Goal: Task Accomplishment & Management: Manage account settings

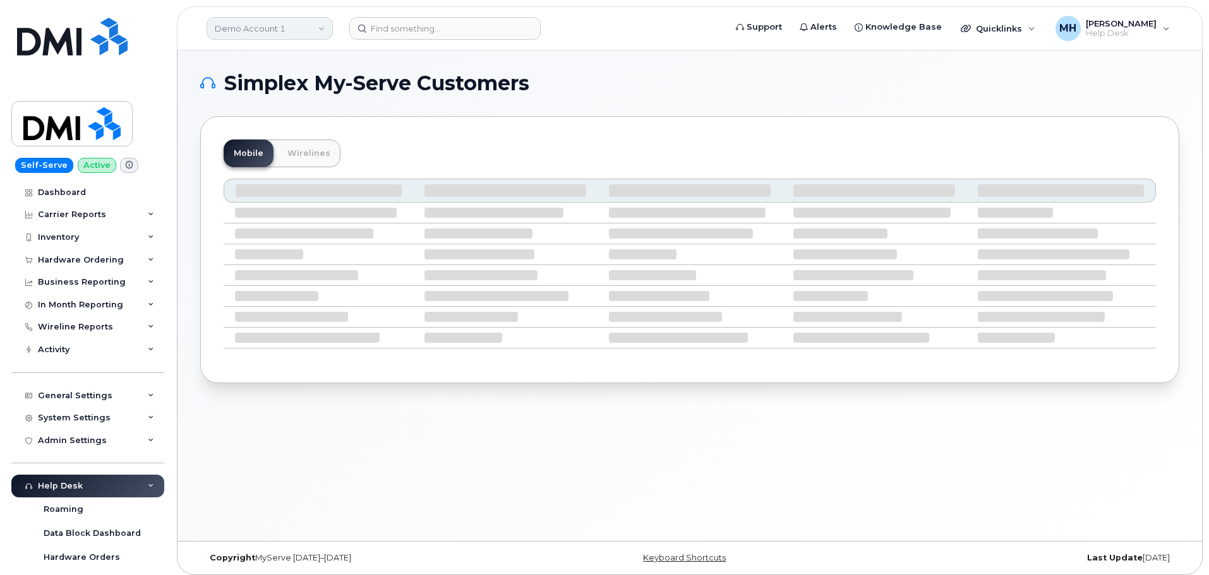
click at [251, 28] on link "Demo Account 1" at bounding box center [270, 28] width 126 height 23
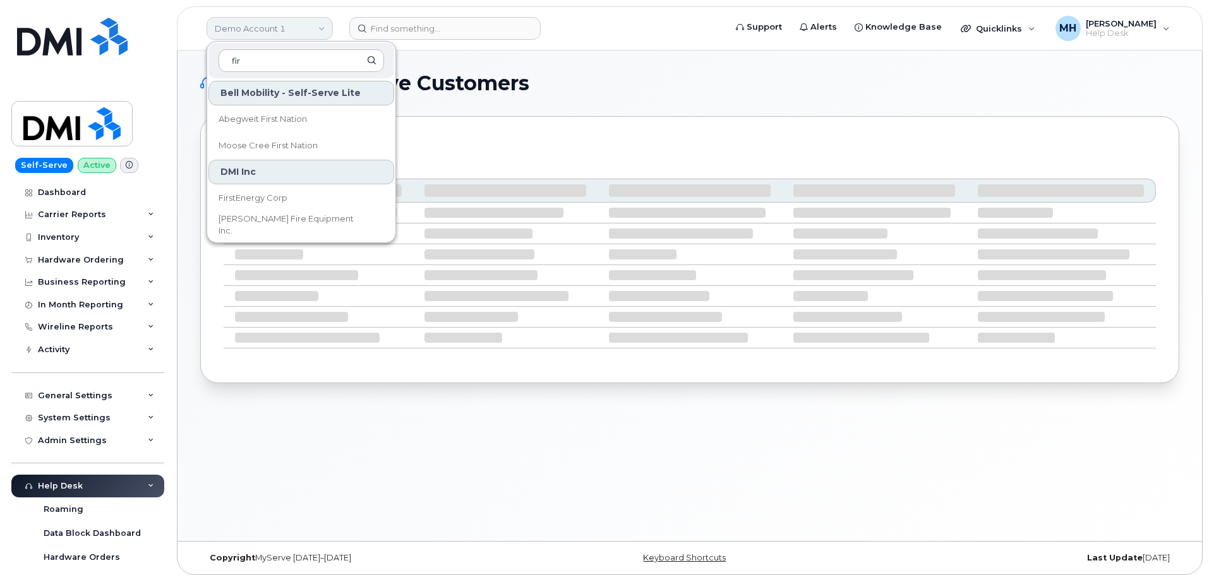
type input "fir"
drag, startPoint x: 251, startPoint y: 195, endPoint x: 291, endPoint y: 243, distance: 62.3
click at [251, 195] on span "FirstEnergy Corp" at bounding box center [253, 198] width 69 height 13
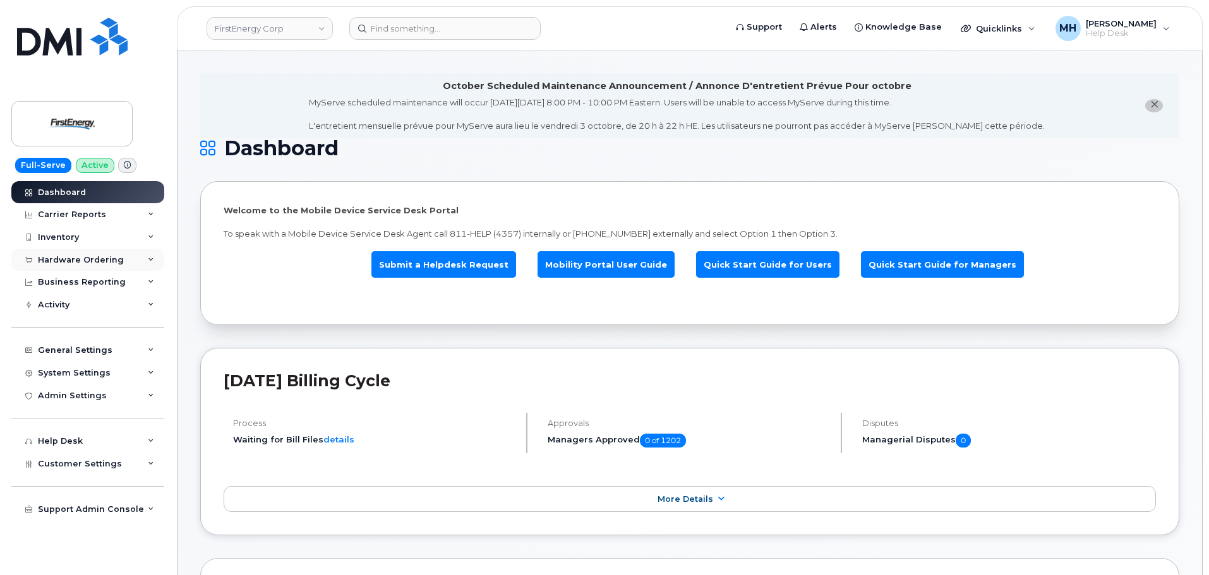
drag, startPoint x: 118, startPoint y: 254, endPoint x: 112, endPoint y: 264, distance: 11.9
click at [118, 254] on div "Hardware Ordering" at bounding box center [87, 260] width 153 height 23
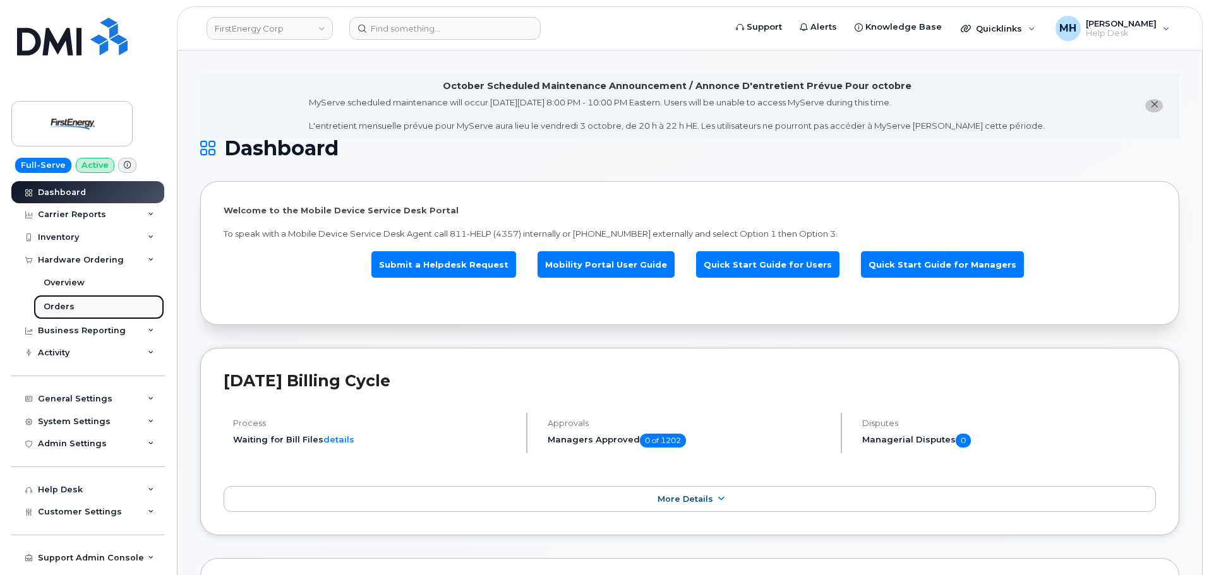
click at [88, 304] on link "Orders" at bounding box center [98, 307] width 131 height 24
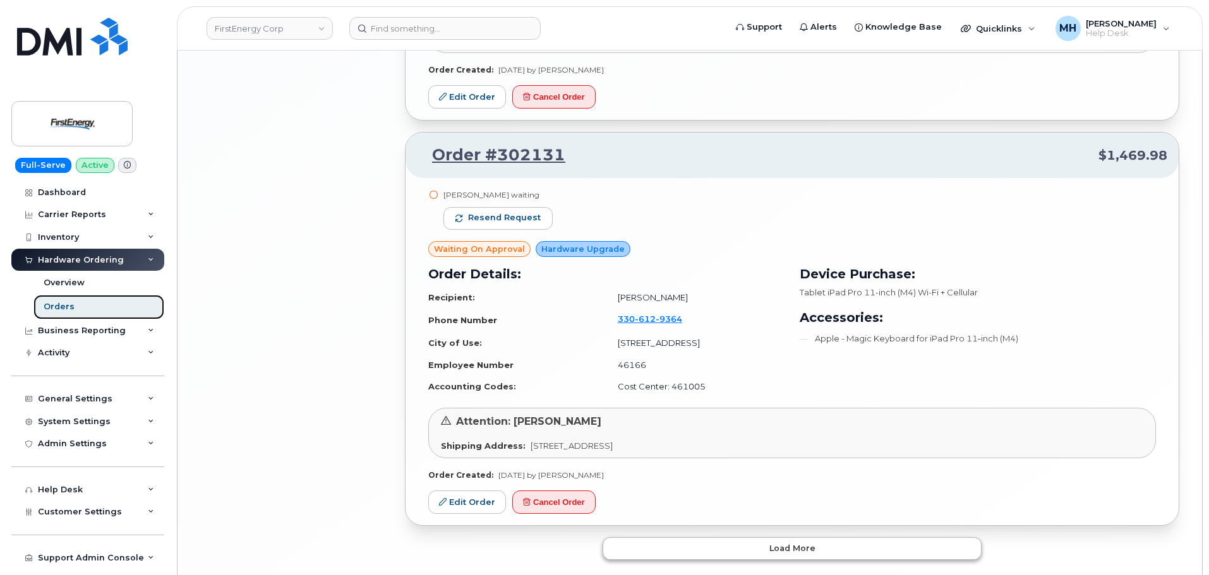
scroll to position [2349, 0]
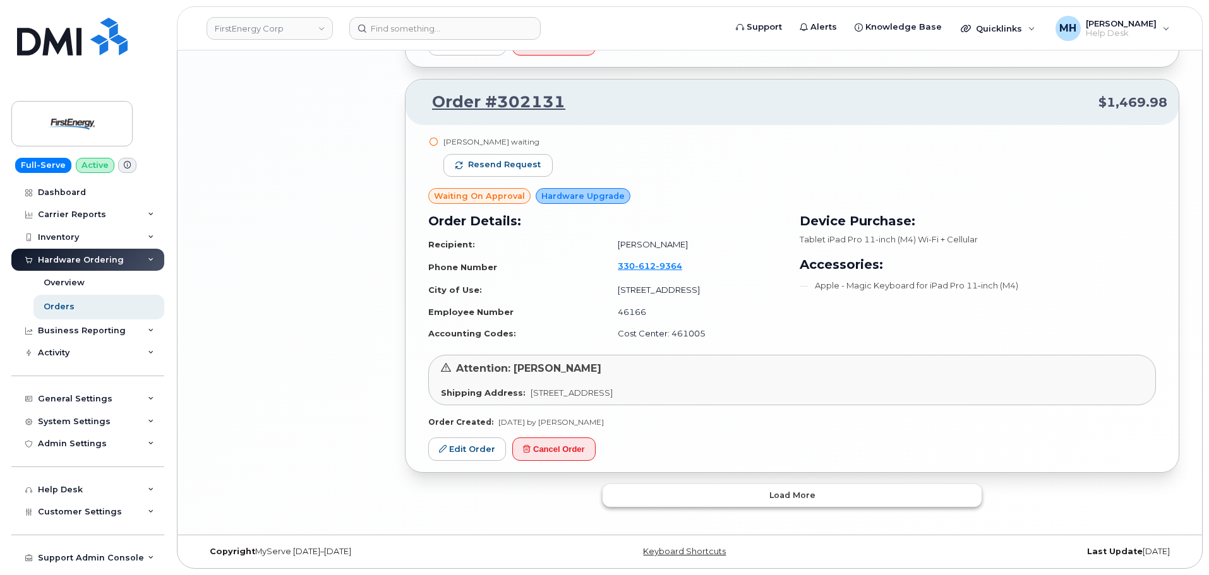
click at [670, 506] on button "Load more" at bounding box center [792, 495] width 379 height 23
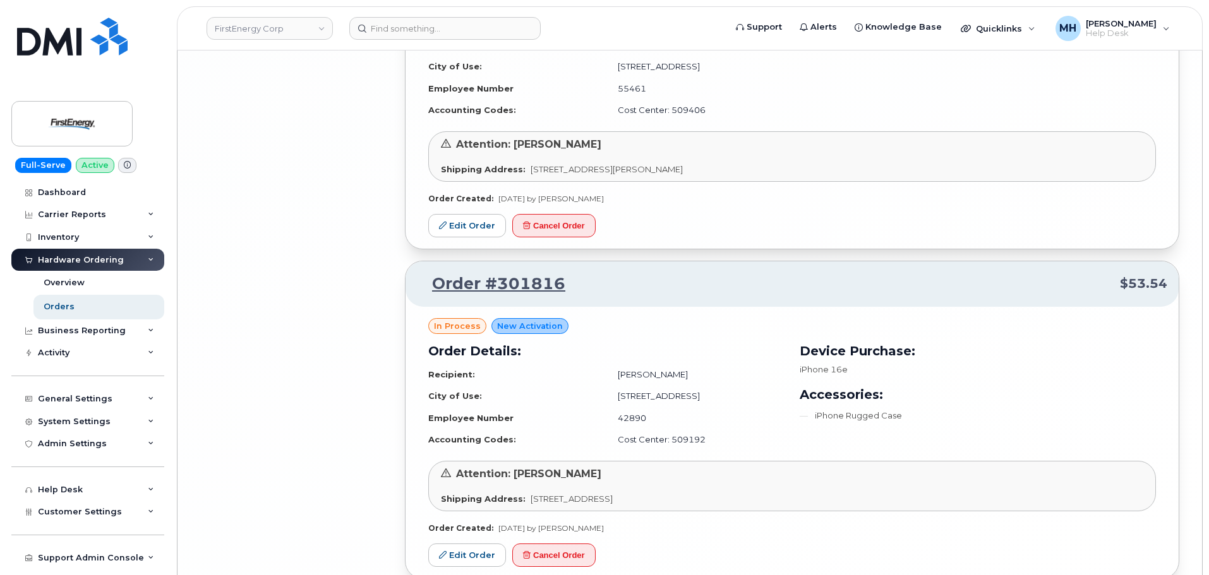
scroll to position [5553, 0]
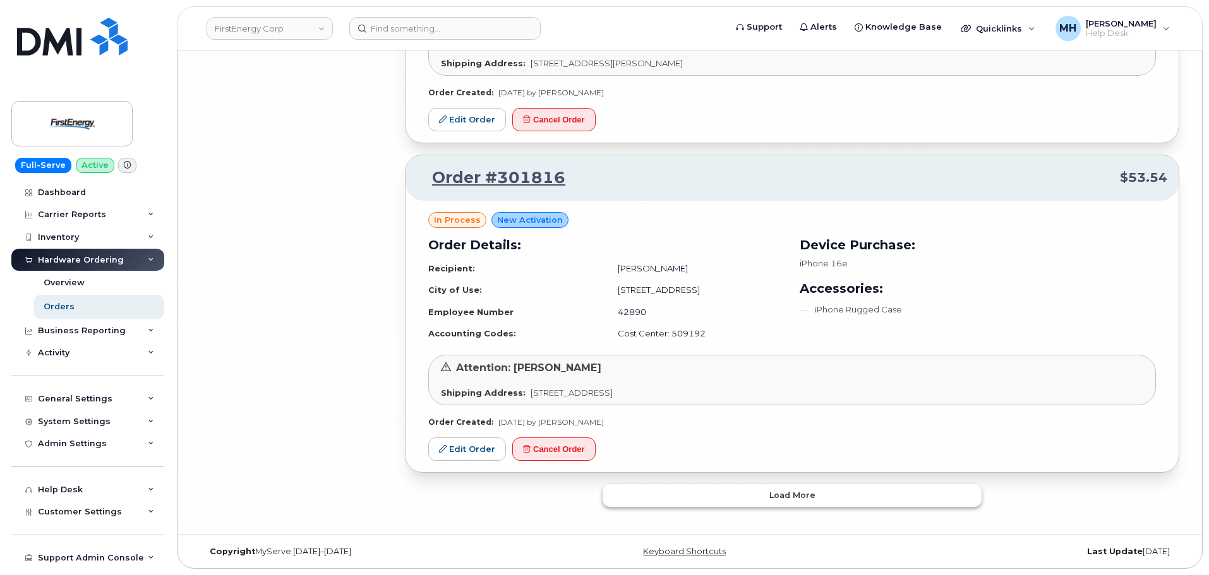
click at [657, 494] on button "Load more" at bounding box center [792, 495] width 379 height 23
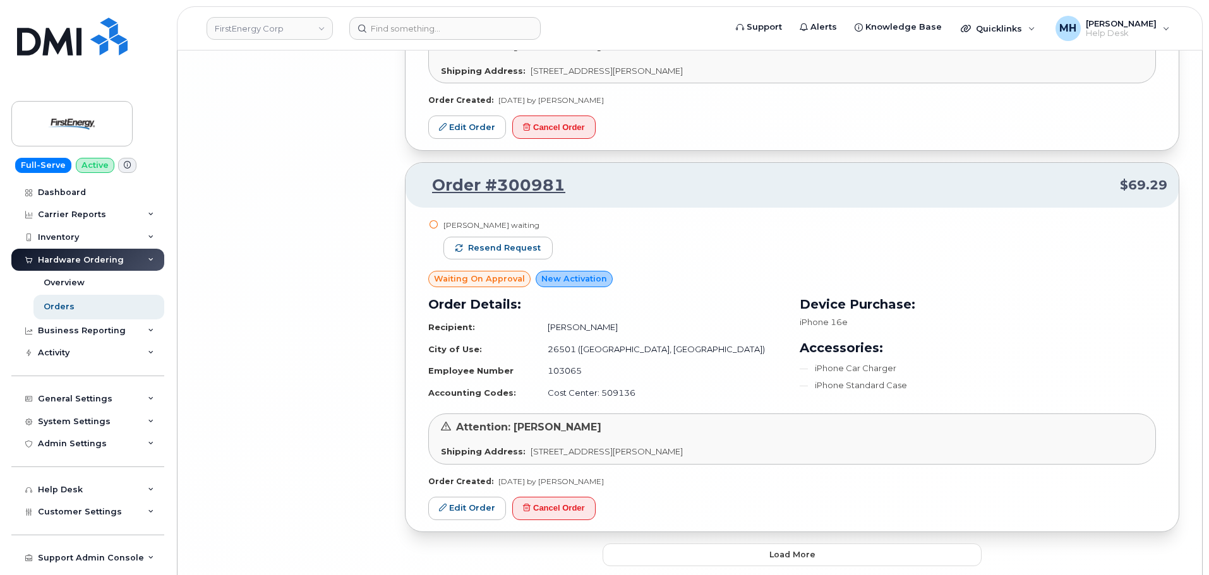
scroll to position [8809, 0]
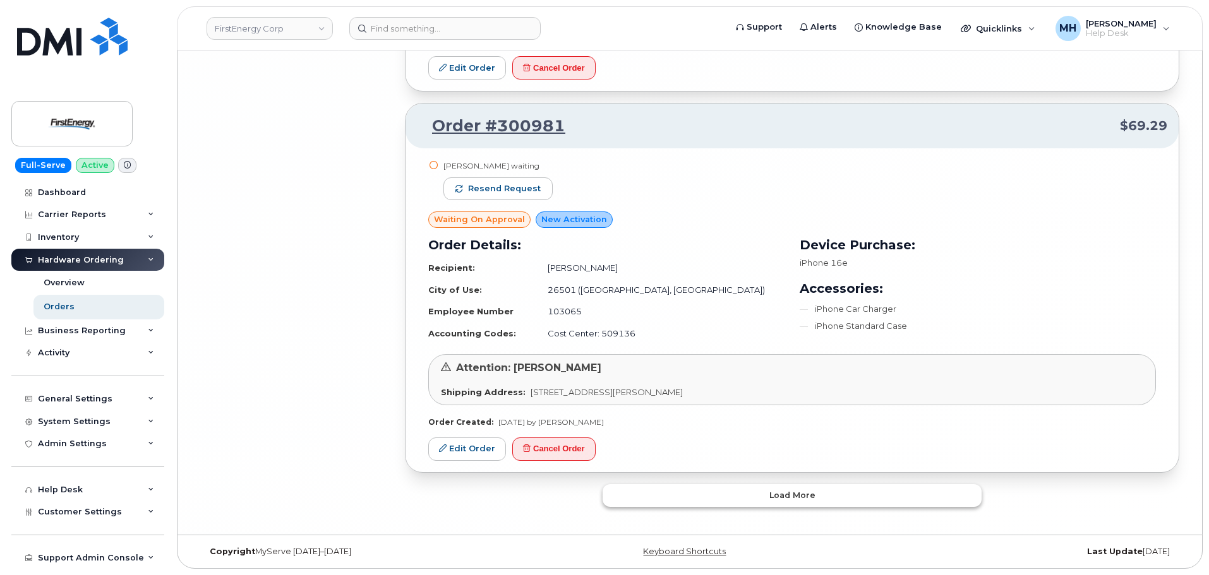
click at [708, 498] on button "Load more" at bounding box center [792, 495] width 379 height 23
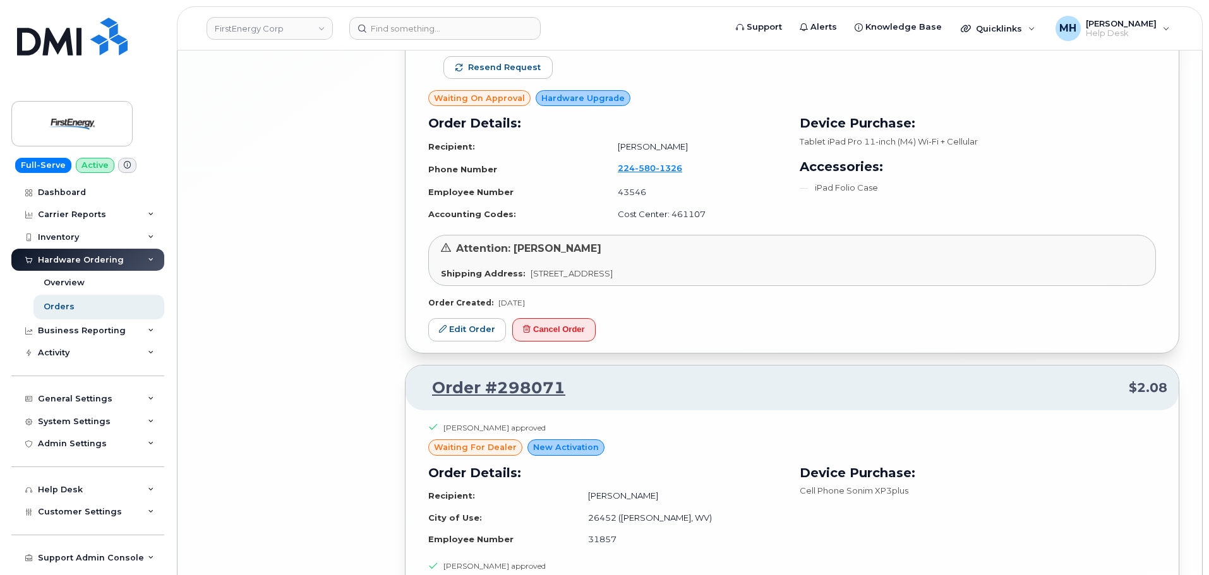
scroll to position [9746, 0]
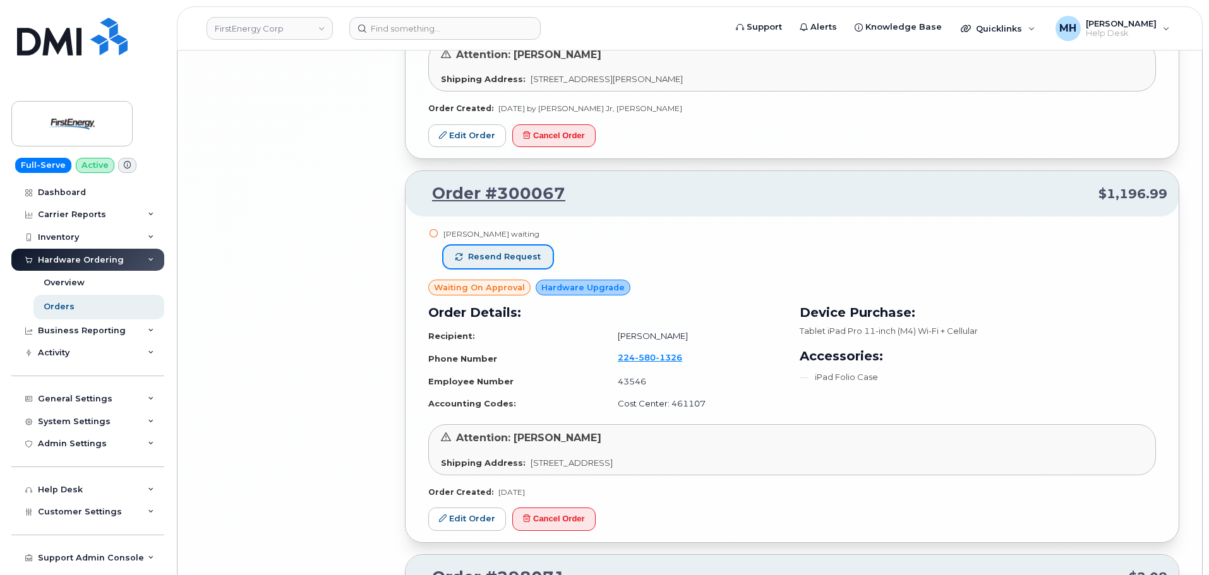
click at [530, 260] on span "Resend request" at bounding box center [504, 256] width 73 height 11
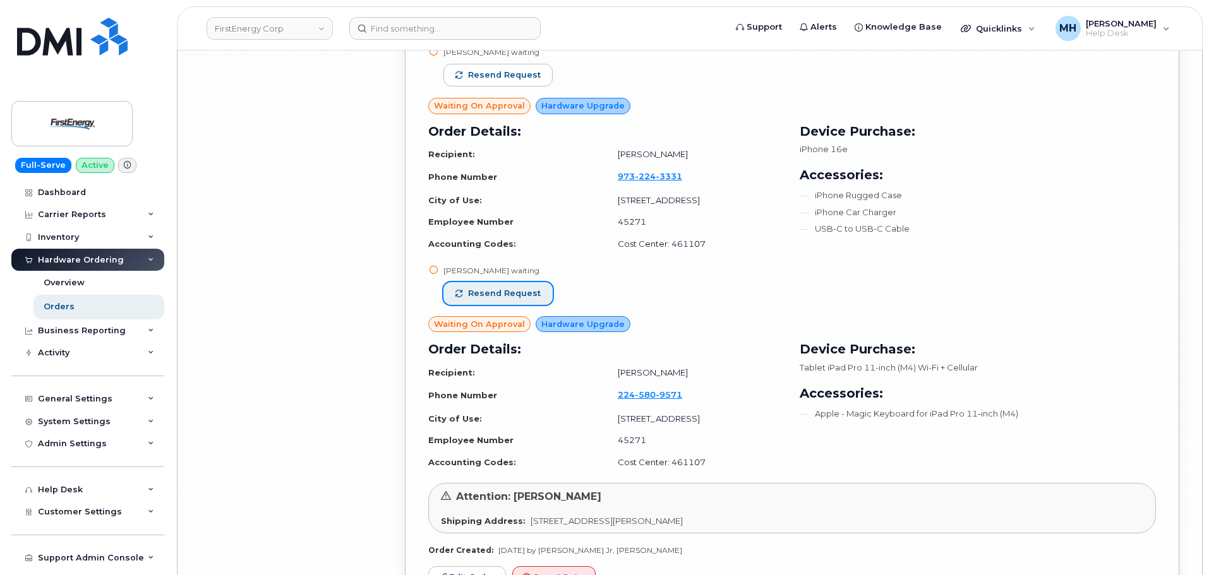
click at [534, 297] on span "Resend request" at bounding box center [504, 293] width 73 height 11
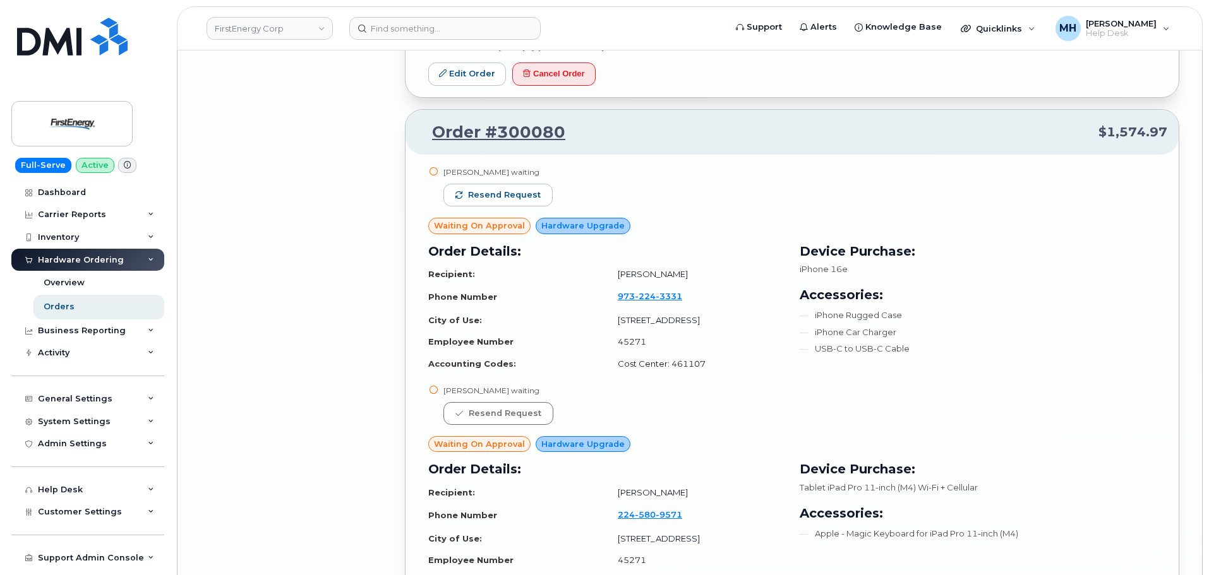
scroll to position [9115, 0]
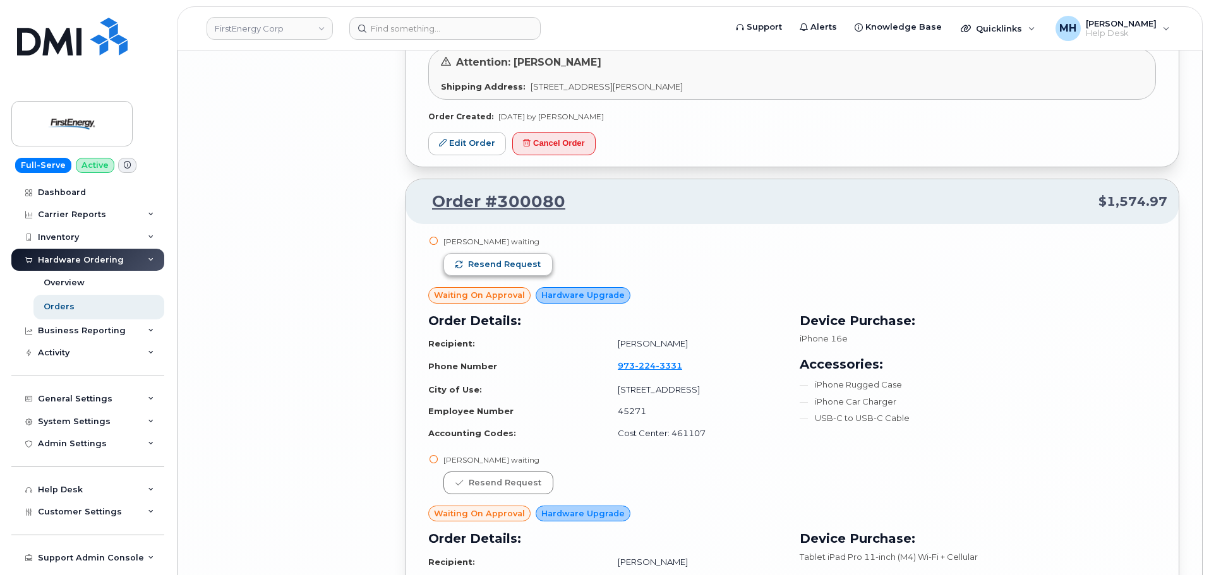
drag, startPoint x: 532, startPoint y: 282, endPoint x: 532, endPoint y: 268, distance: 13.9
click at [532, 280] on div "Mark J Decaroli waiting Resend request" at bounding box center [497, 261] width 109 height 51
click at [532, 267] on span "Resend request" at bounding box center [504, 264] width 73 height 11
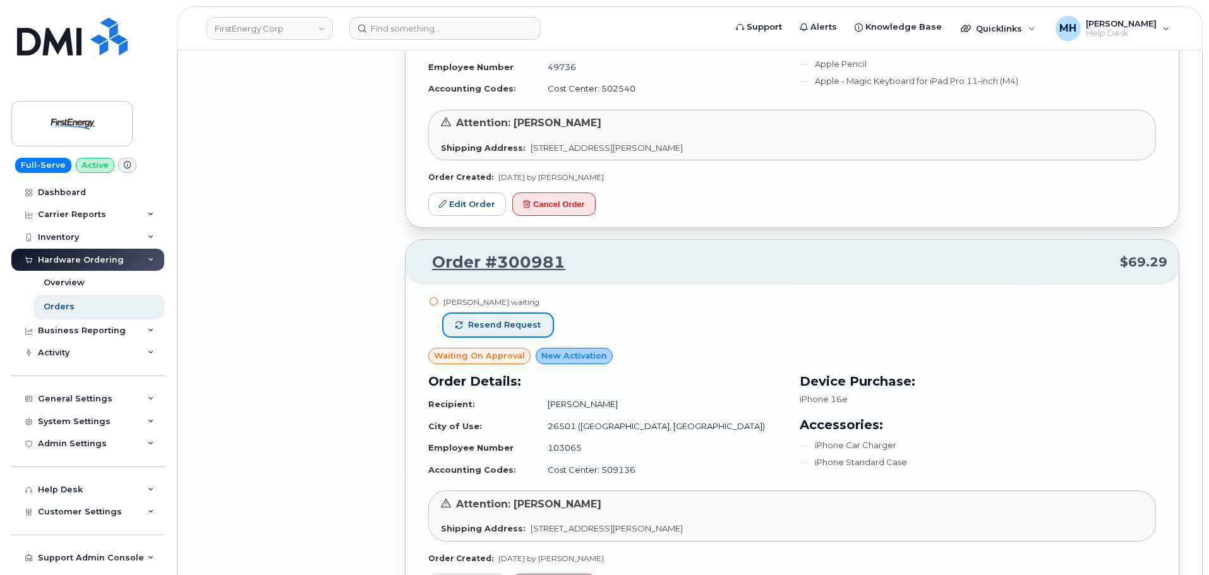
click at [536, 330] on span "Resend request" at bounding box center [504, 325] width 73 height 11
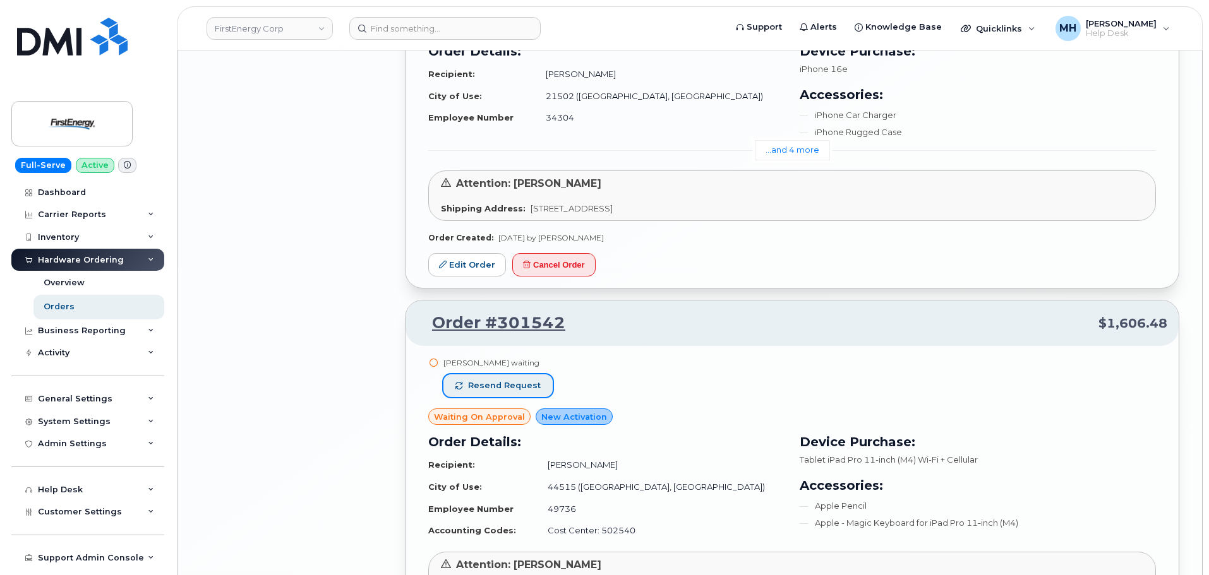
click at [532, 382] on span "Resend request" at bounding box center [504, 385] width 73 height 11
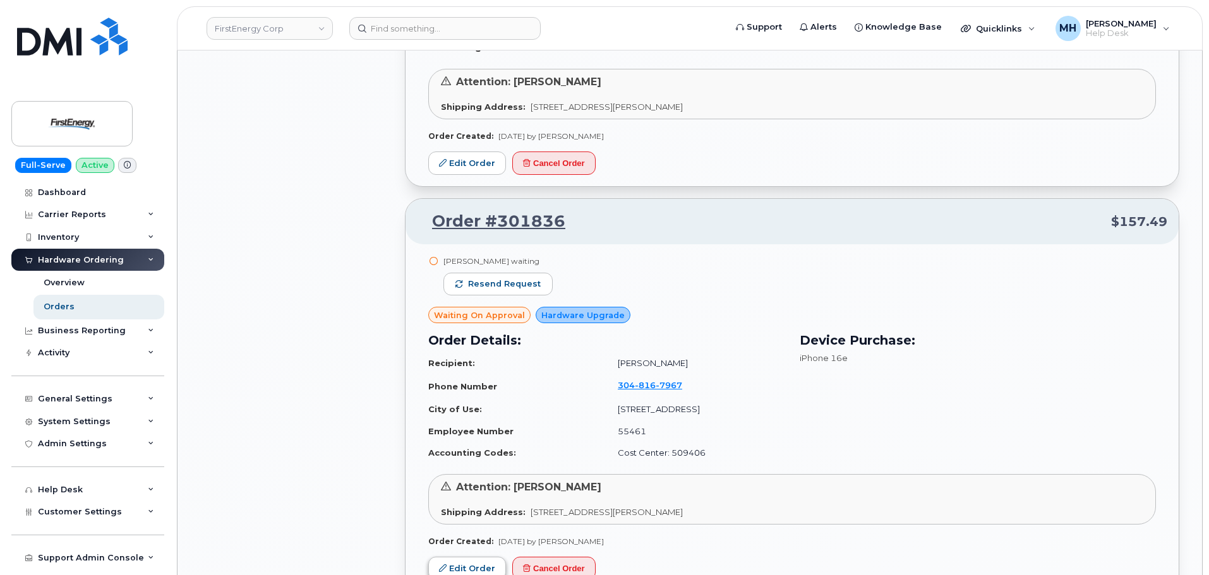
scroll to position [5073, 0]
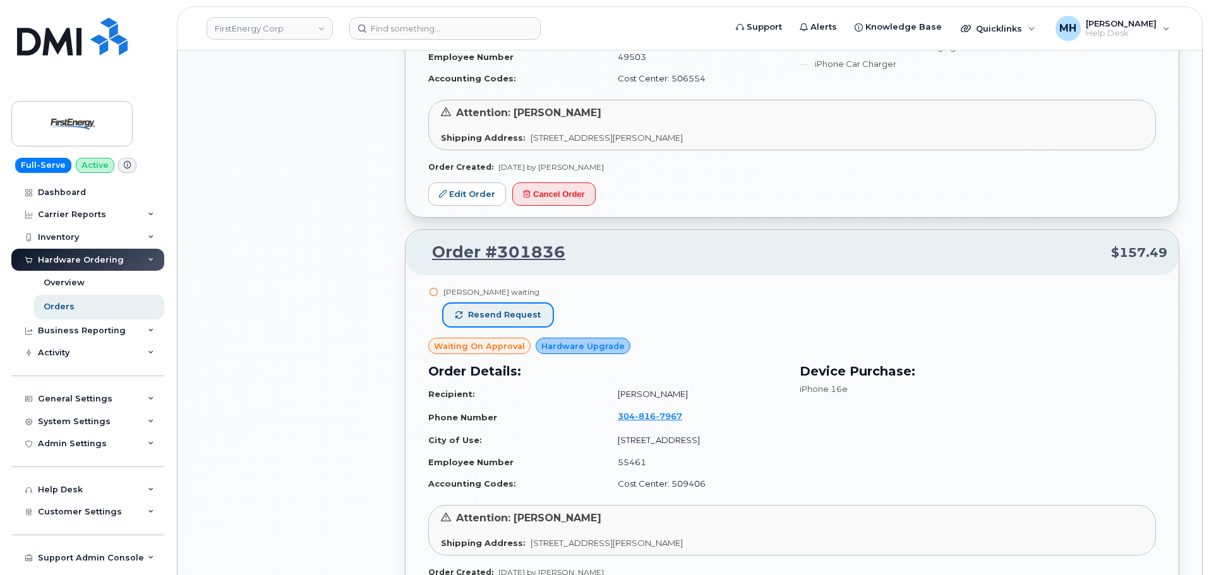
drag, startPoint x: 522, startPoint y: 316, endPoint x: 517, endPoint y: 345, distance: 30.1
click at [522, 316] on span "Resend request" at bounding box center [504, 314] width 73 height 11
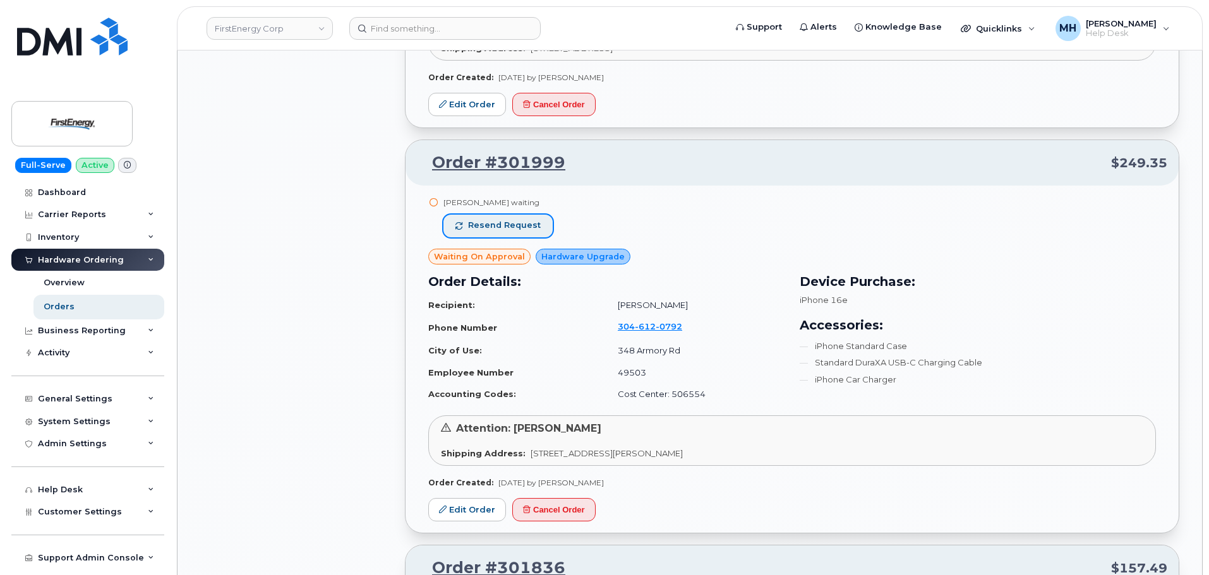
click at [496, 218] on button "Resend request" at bounding box center [497, 226] width 109 height 23
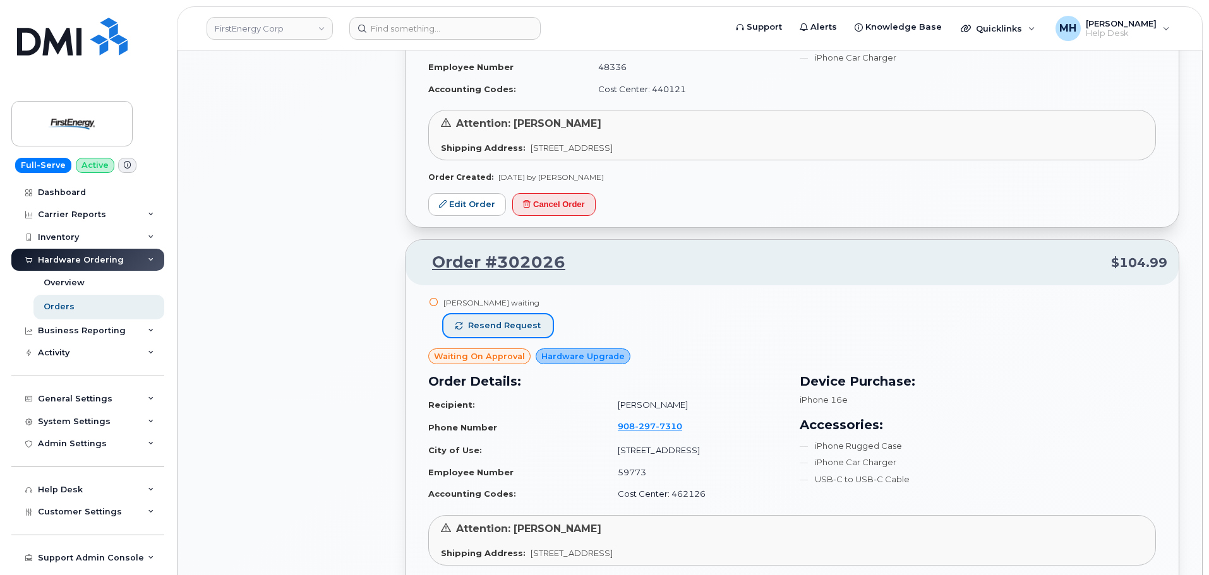
click at [484, 334] on button "Resend request" at bounding box center [497, 326] width 109 height 23
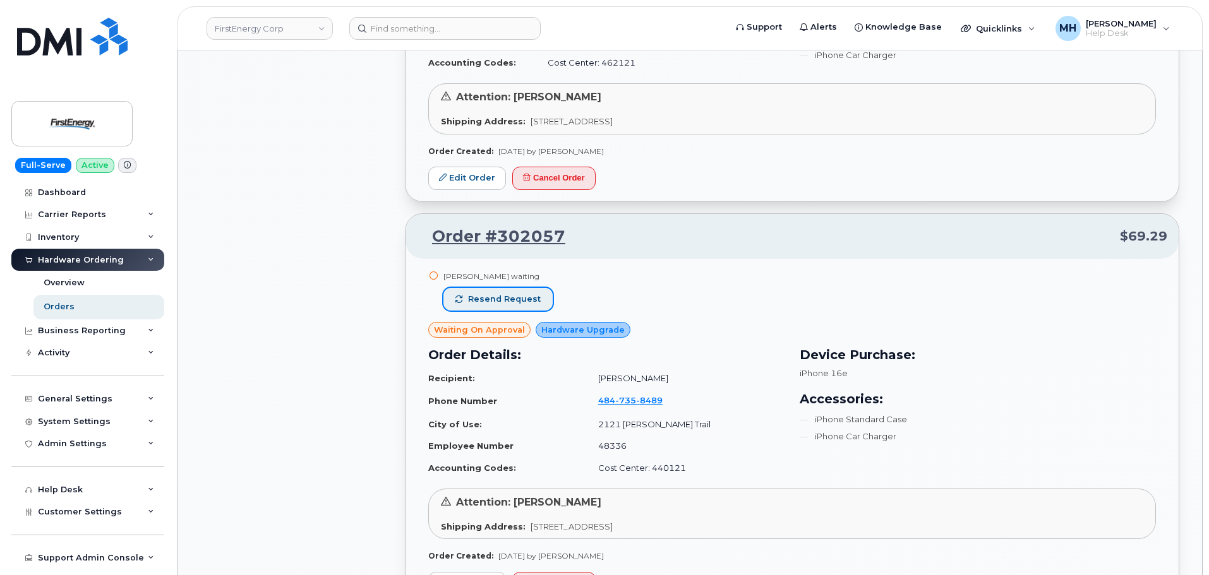
click at [507, 290] on button "Resend request" at bounding box center [497, 299] width 109 height 23
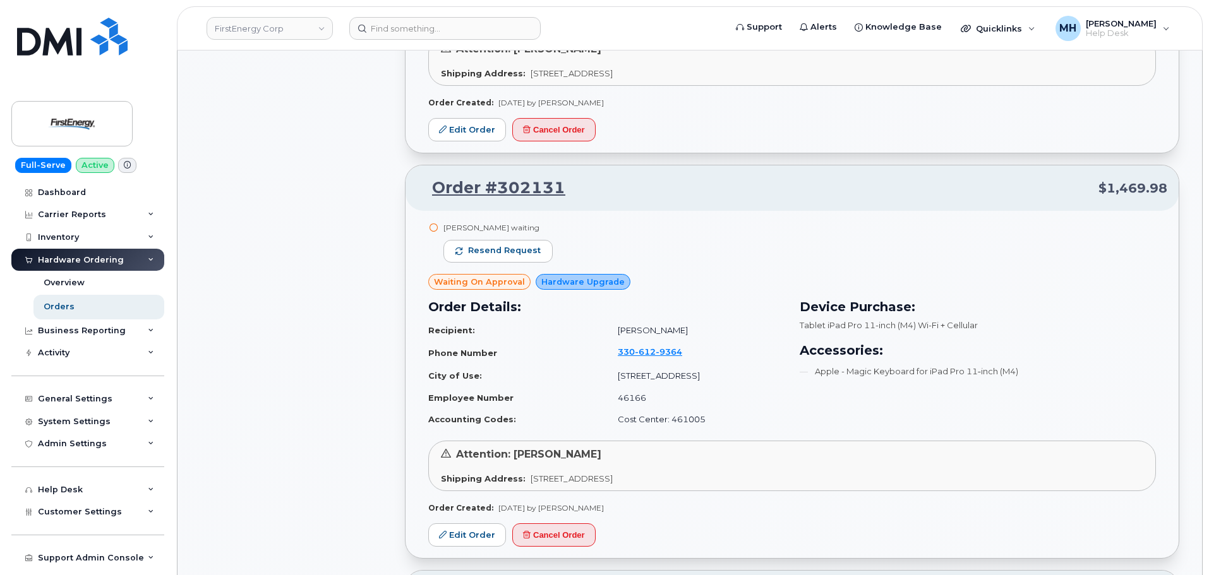
scroll to position [2168, 0]
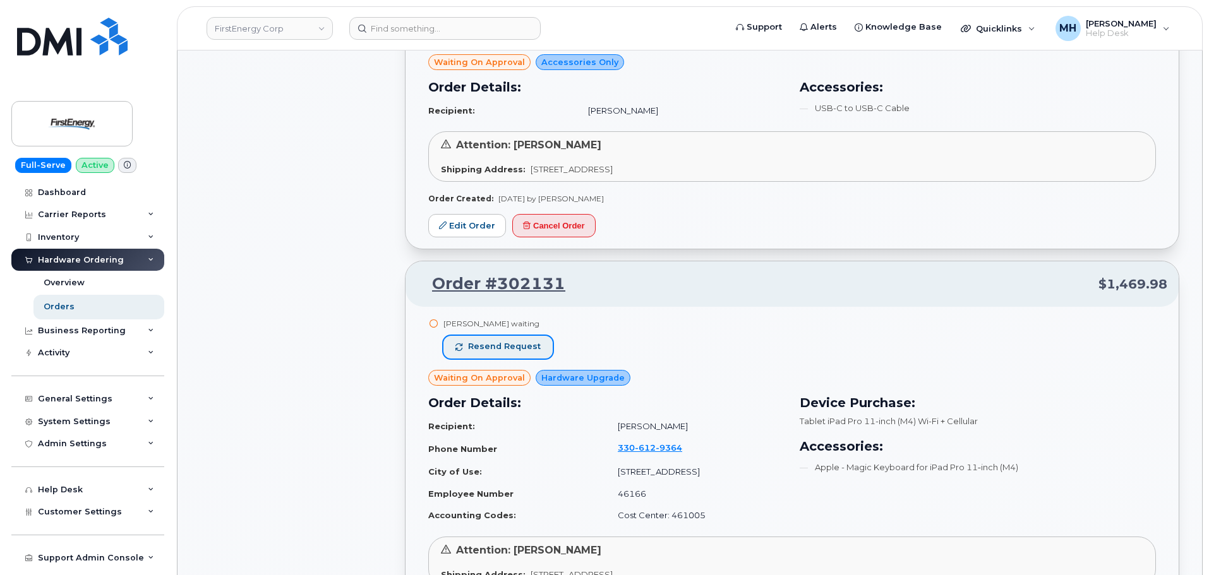
click at [532, 351] on span "Resend request" at bounding box center [504, 346] width 73 height 11
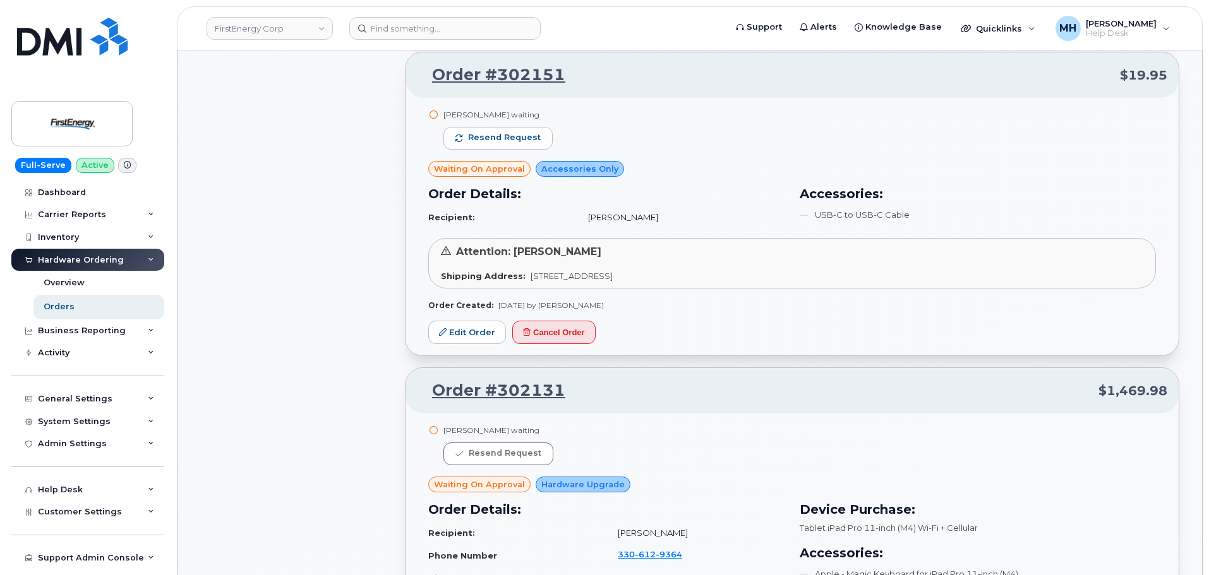
scroll to position [1852, 0]
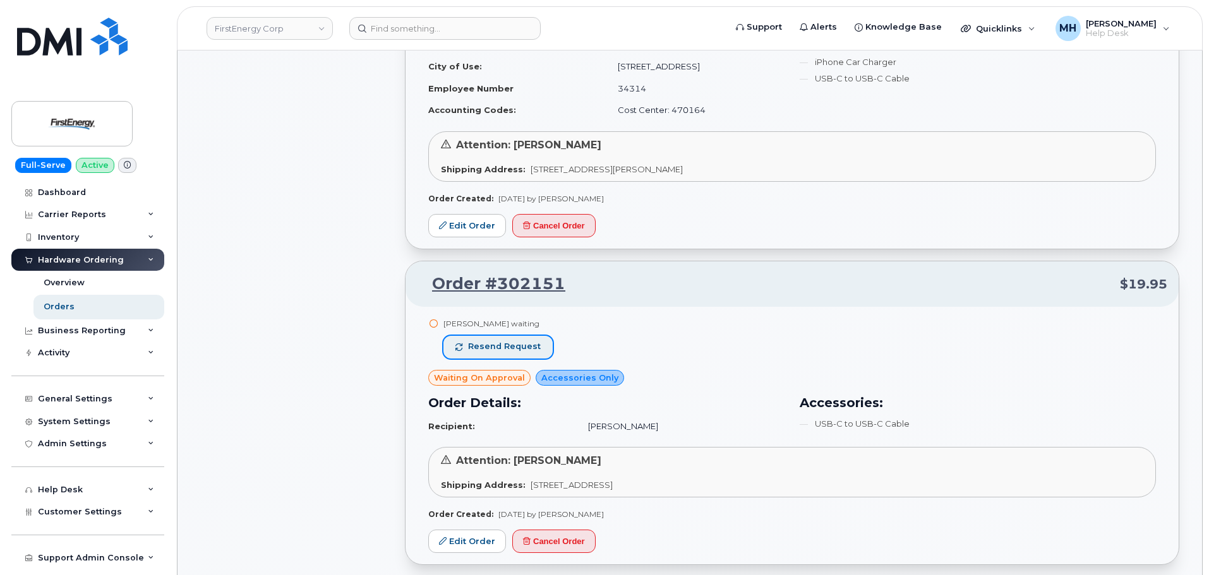
click at [515, 348] on span "Resend request" at bounding box center [504, 346] width 73 height 11
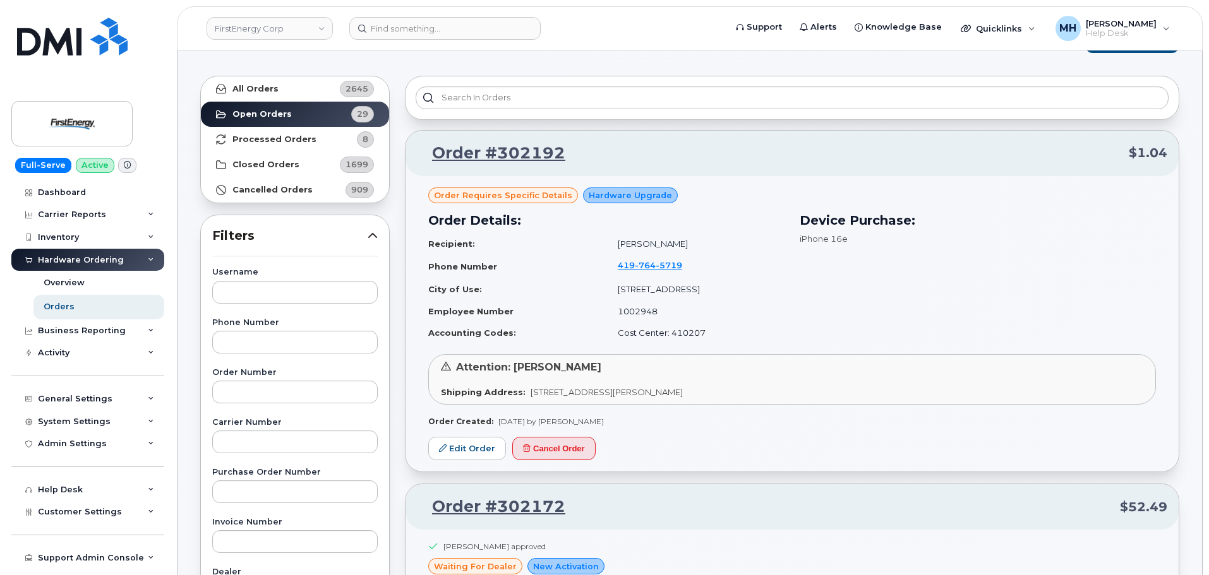
scroll to position [0, 0]
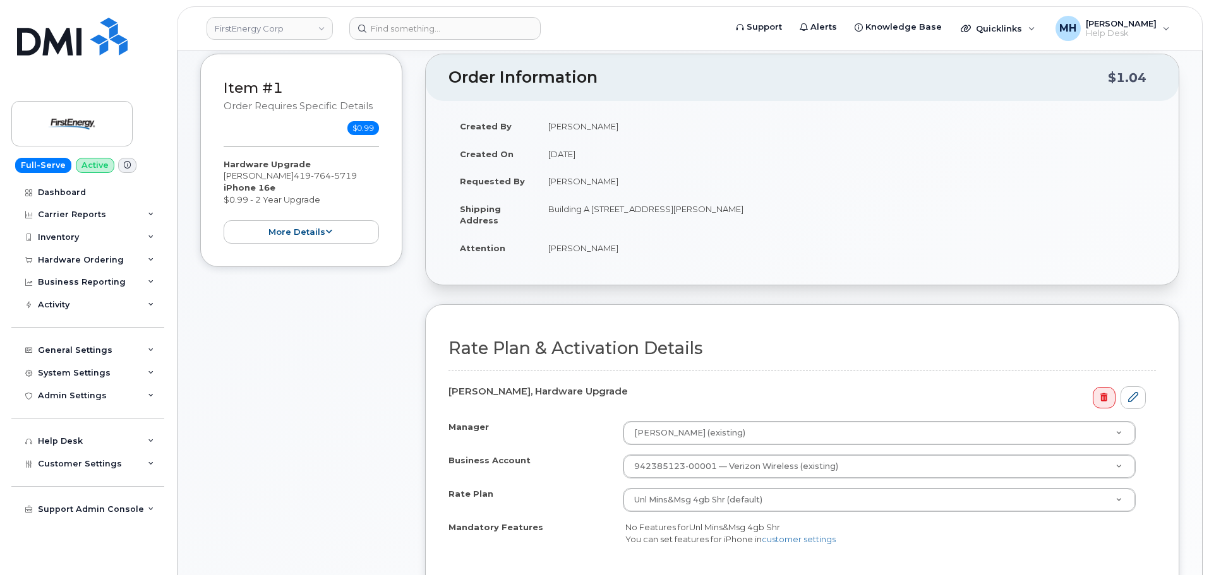
scroll to position [442, 0]
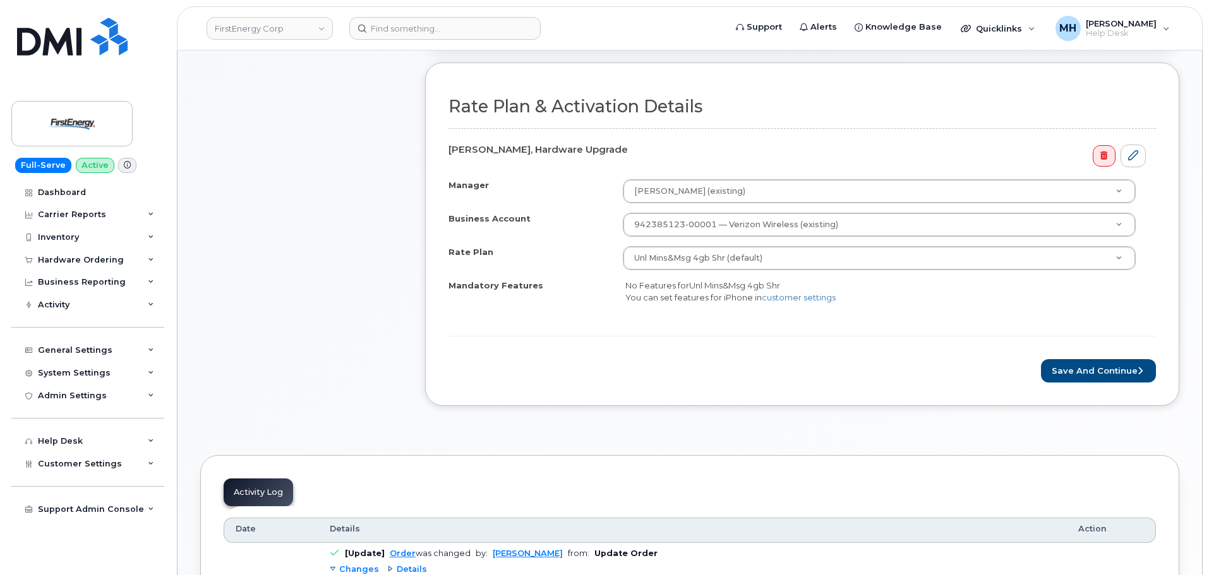
drag, startPoint x: 1199, startPoint y: 373, endPoint x: 1187, endPoint y: 376, distance: 11.8
click at [1196, 376] on div "FirstEnergy Corp Support Alerts Knowledge Base Quicklinks Suspend / Cancel Devi…" at bounding box center [690, 442] width 1026 height 1669
click at [1135, 376] on button "Save and Continue" at bounding box center [1098, 370] width 115 height 23
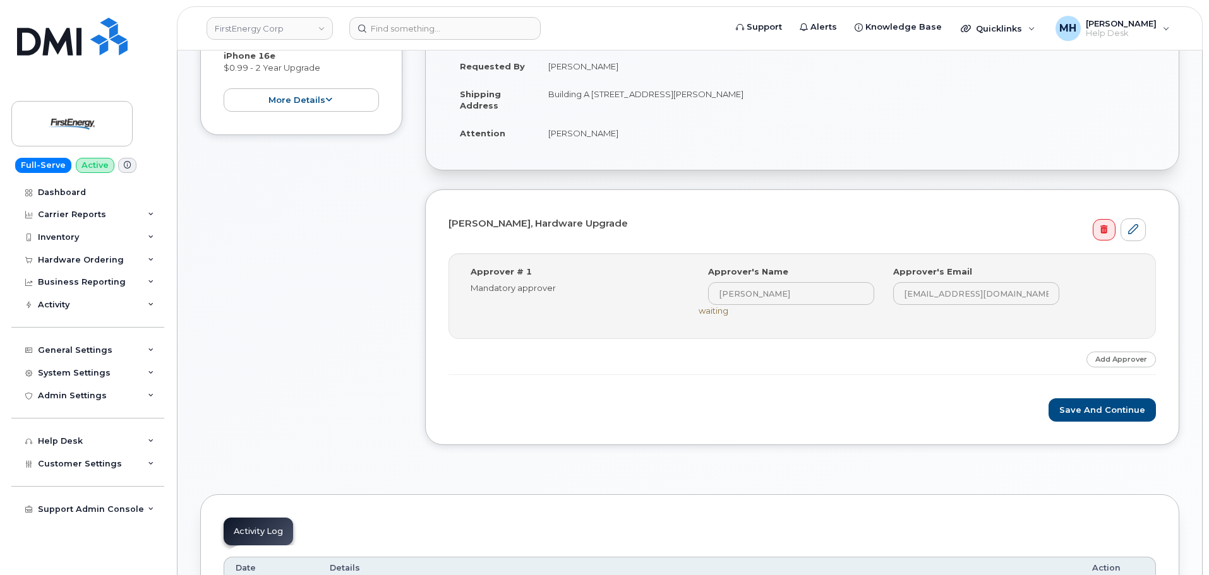
scroll to position [316, 0]
click at [1119, 425] on div "[PERSON_NAME], Hardware Upgrade Step-by-step approvals: [PERSON_NAME] » Approve…" at bounding box center [802, 317] width 754 height 256
click at [1118, 418] on button "Save and Continue" at bounding box center [1101, 409] width 107 height 23
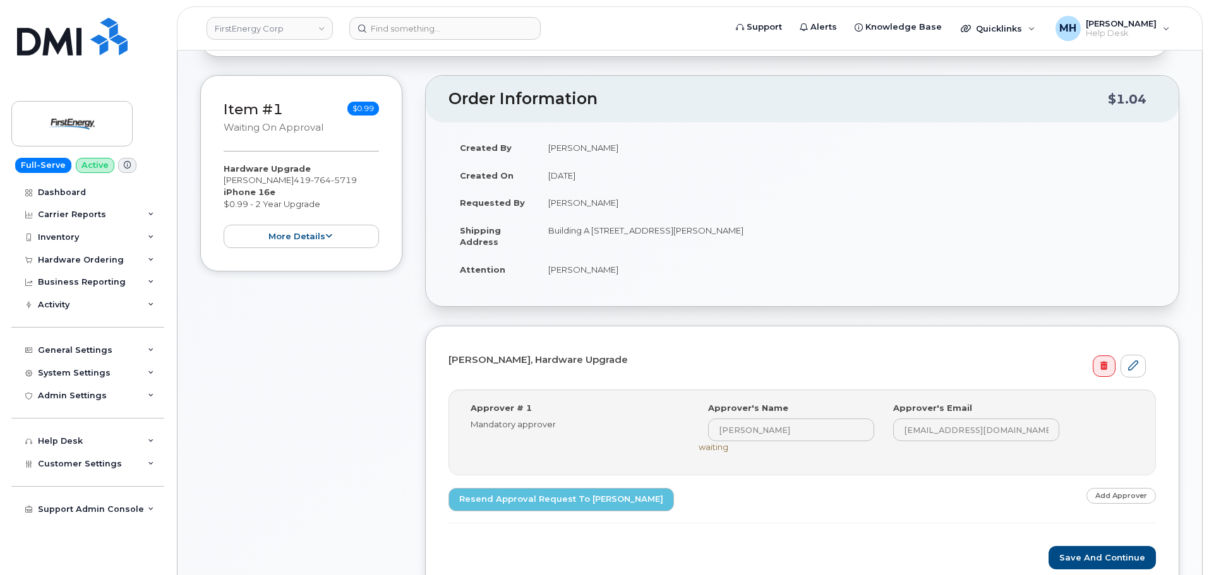
scroll to position [63, 0]
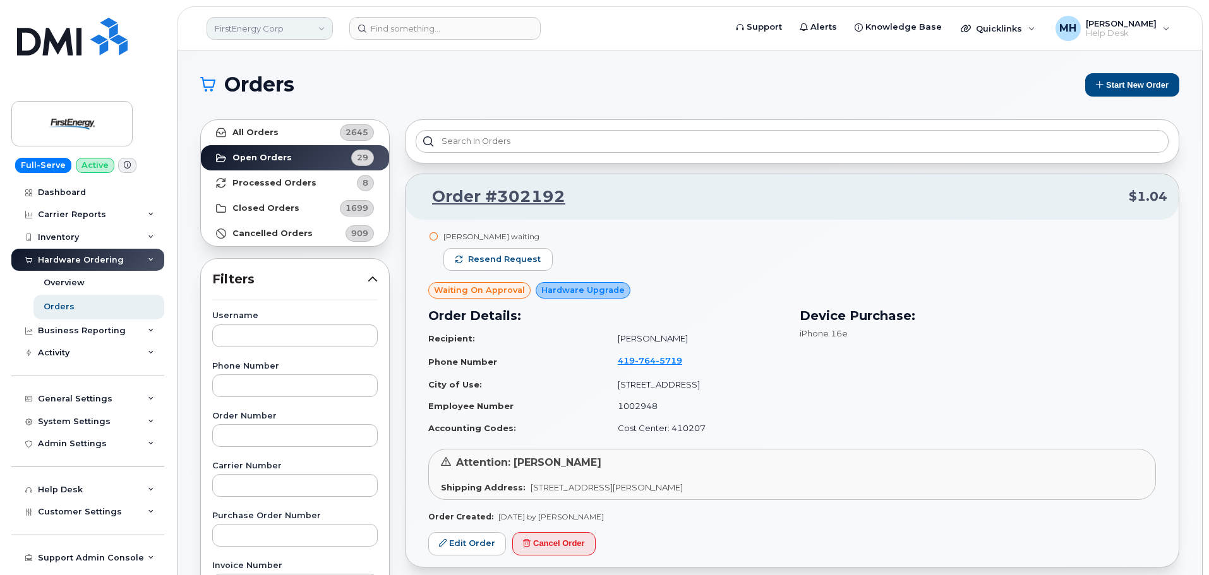
click at [275, 29] on link "FirstEnergy Corp" at bounding box center [270, 28] width 126 height 23
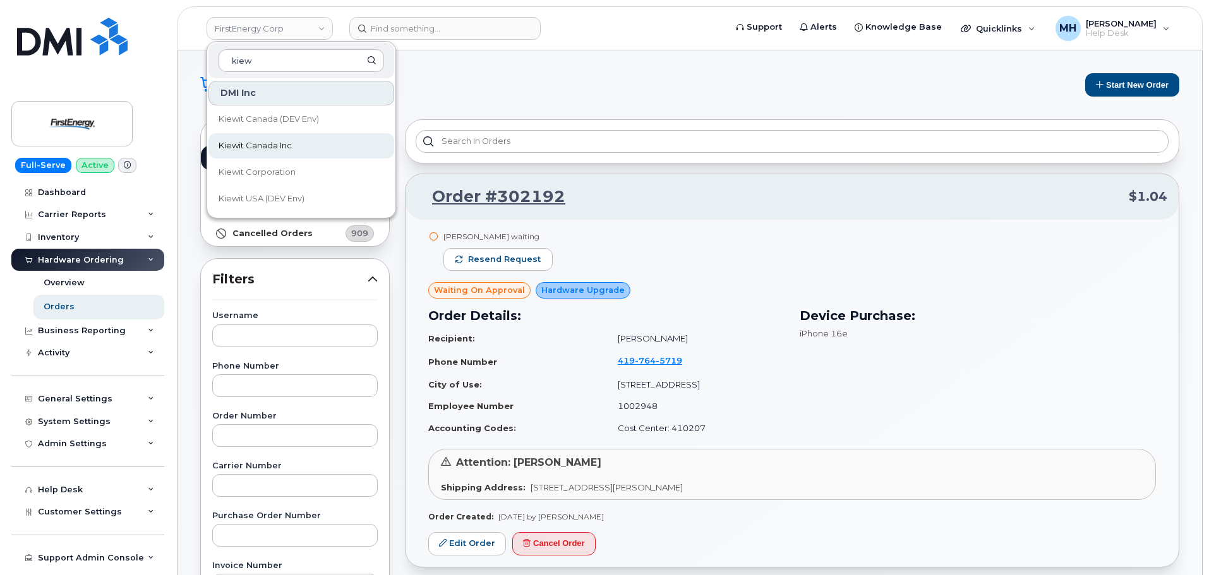
type input "kiew"
click at [283, 142] on span "Kiewit Canada Inc" at bounding box center [255, 146] width 73 height 13
